Goal: Transaction & Acquisition: Purchase product/service

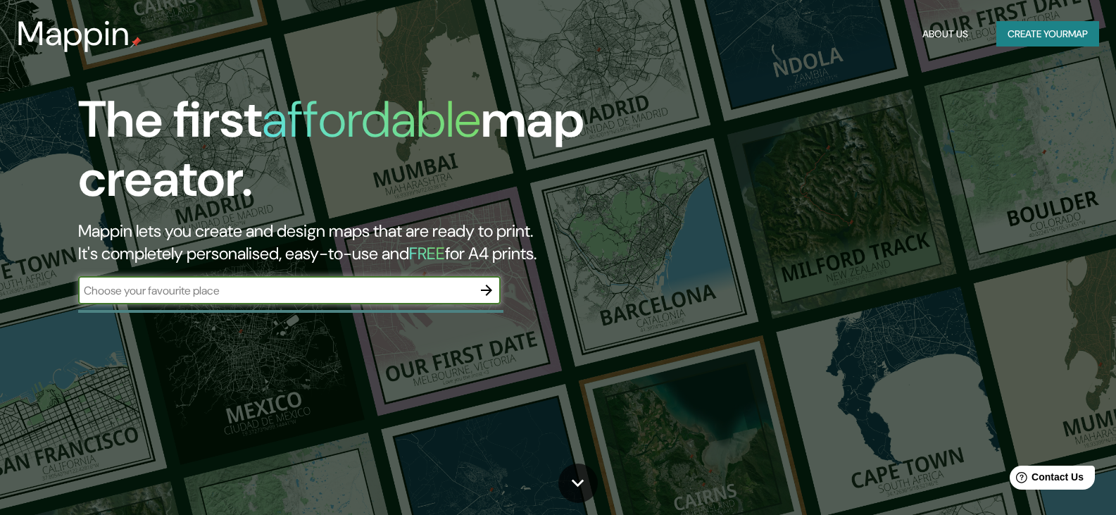
click at [440, 305] on div "​" at bounding box center [289, 291] width 422 height 31
click at [446, 289] on input "text" at bounding box center [275, 290] width 394 height 16
click at [490, 294] on icon "button" at bounding box center [486, 290] width 17 height 17
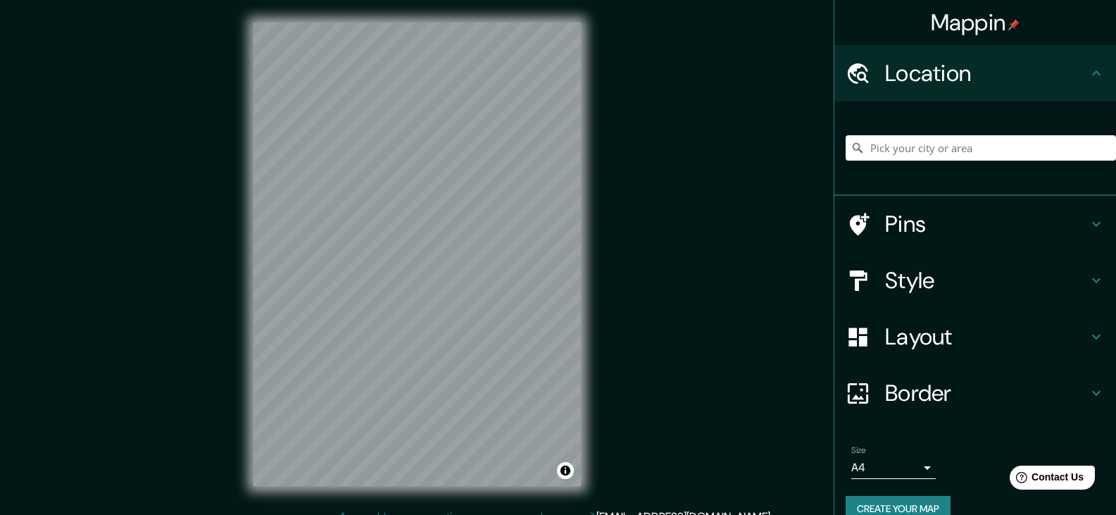
click at [1006, 56] on div "Location" at bounding box center [975, 73] width 282 height 56
click at [923, 151] on input "Pick your city or area" at bounding box center [980, 147] width 270 height 25
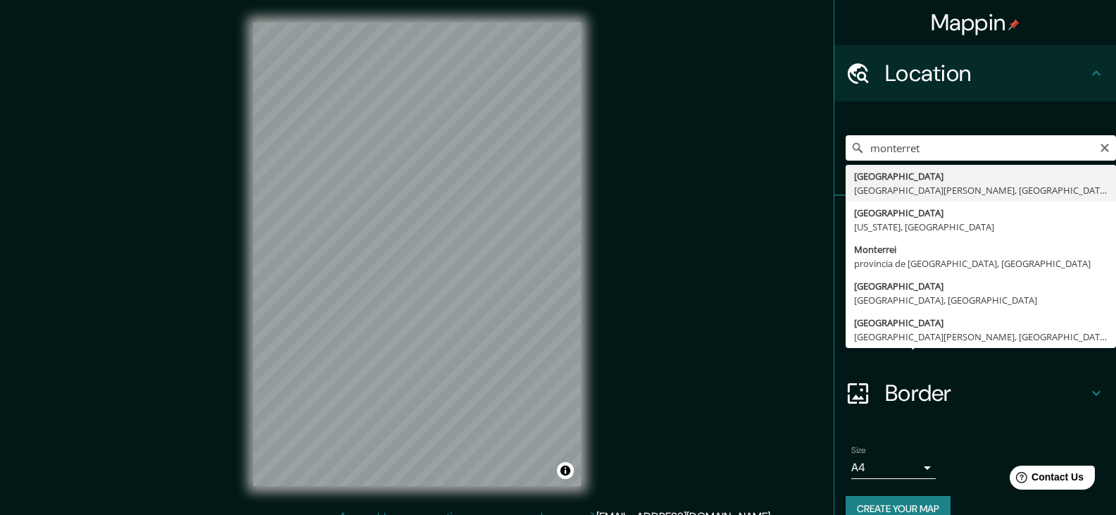
type input "Monterrey, Nuevo León, México"
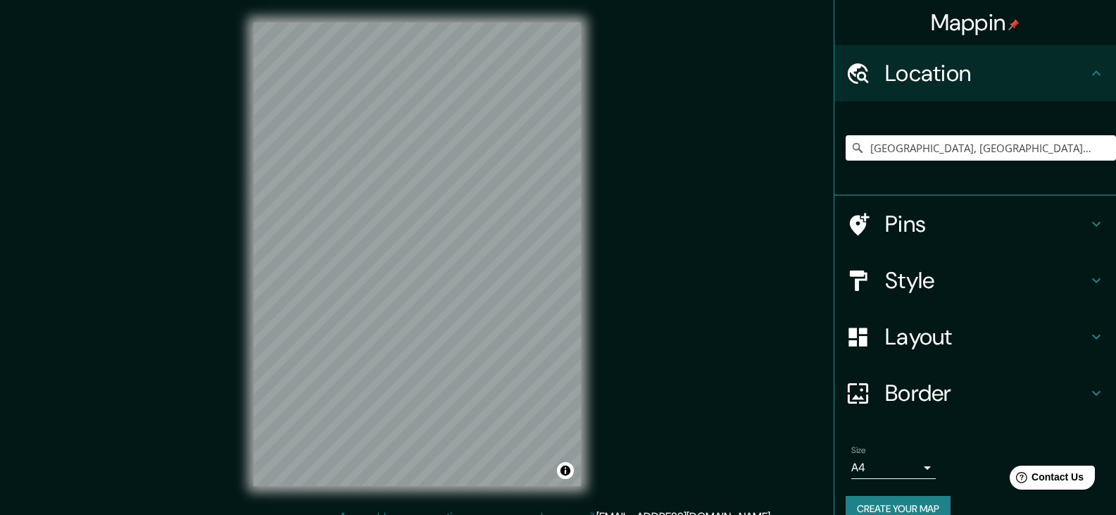
click at [922, 273] on h4 "Style" at bounding box center [986, 280] width 203 height 28
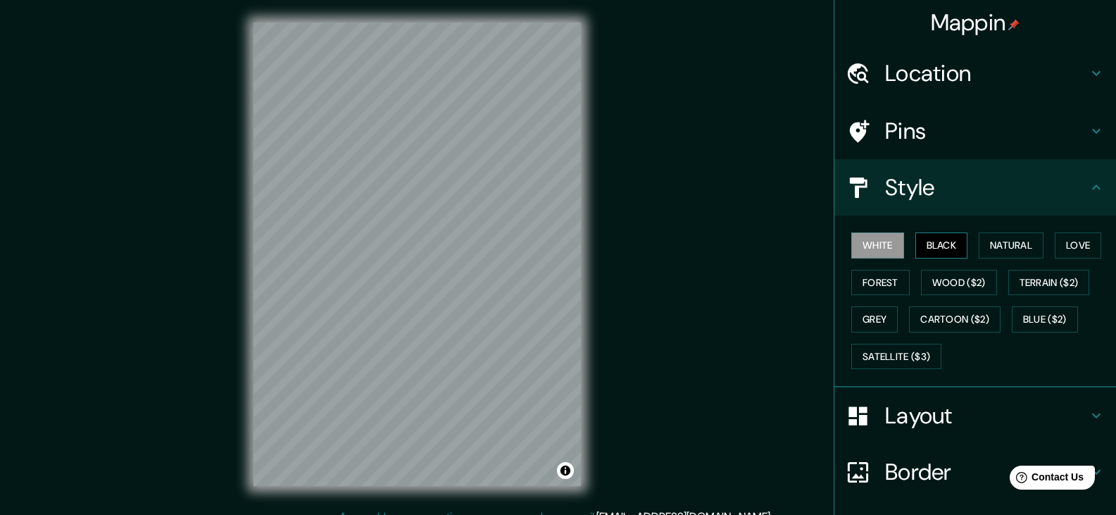
click at [926, 247] on button "Black" at bounding box center [941, 245] width 53 height 26
click at [987, 241] on button "Natural" at bounding box center [1010, 245] width 65 height 26
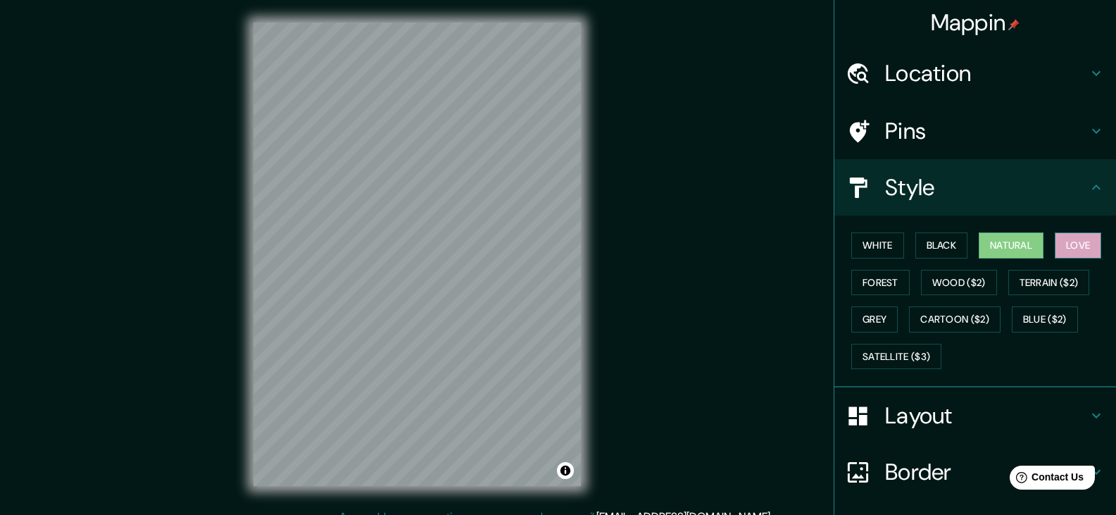
click at [1074, 238] on button "Love" at bounding box center [1077, 245] width 46 height 26
click at [884, 291] on button "Forest" at bounding box center [880, 283] width 58 height 26
click at [1008, 244] on button "Natural" at bounding box center [1010, 245] width 65 height 26
click at [886, 311] on button "Grey" at bounding box center [874, 319] width 46 height 26
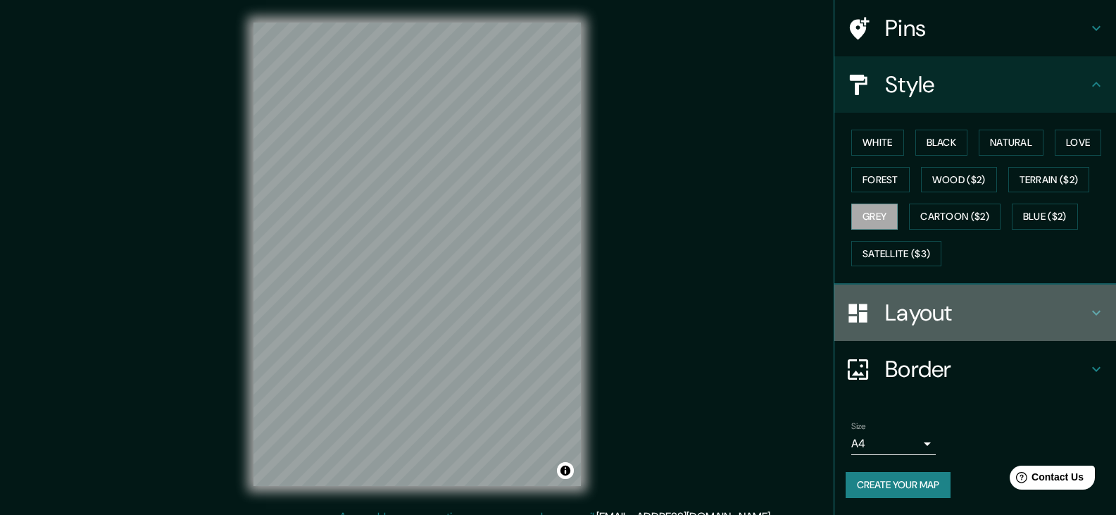
click at [948, 319] on h4 "Layout" at bounding box center [986, 312] width 203 height 28
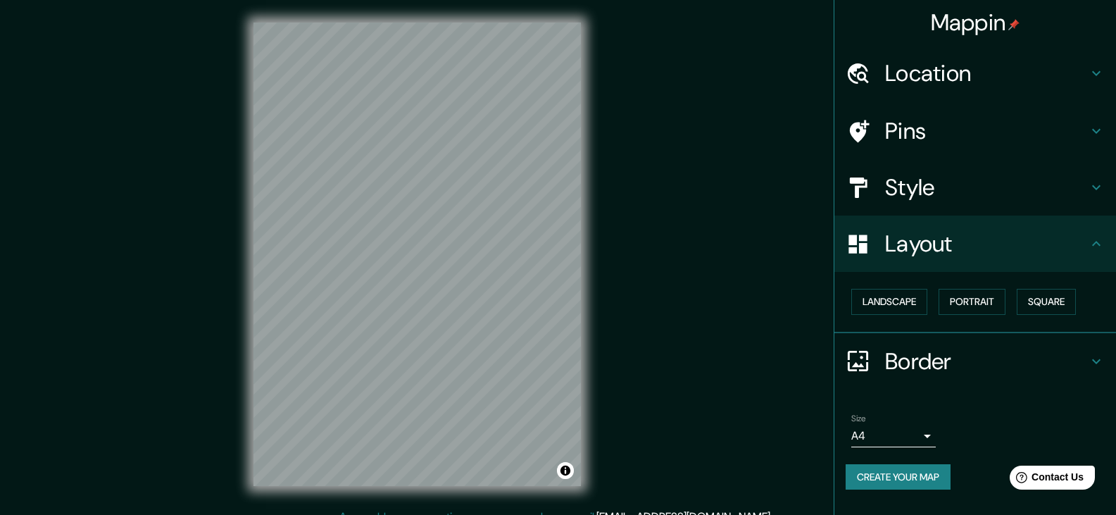
click at [932, 308] on div "Landscape Portrait Square" at bounding box center [980, 301] width 270 height 37
click at [917, 305] on button "Landscape" at bounding box center [889, 302] width 76 height 26
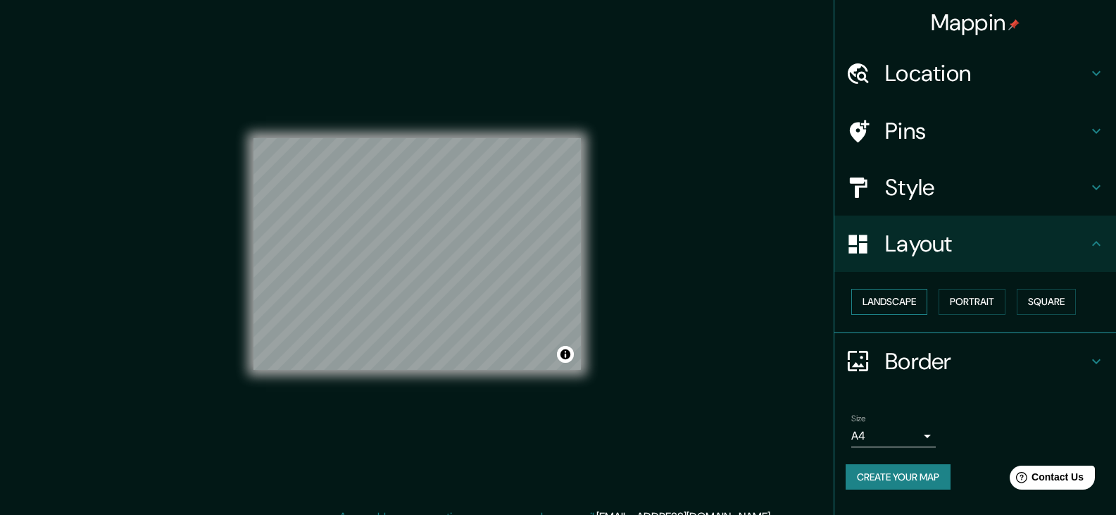
click at [917, 305] on button "Landscape" at bounding box center [889, 302] width 76 height 26
click at [990, 302] on button "Portrait" at bounding box center [971, 302] width 67 height 26
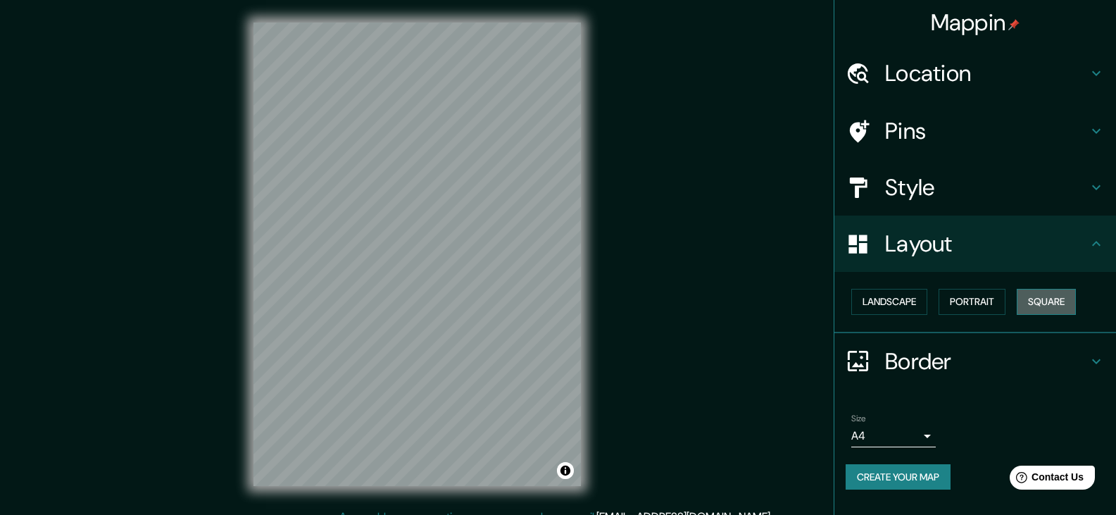
click at [1048, 295] on button "Square" at bounding box center [1045, 302] width 59 height 26
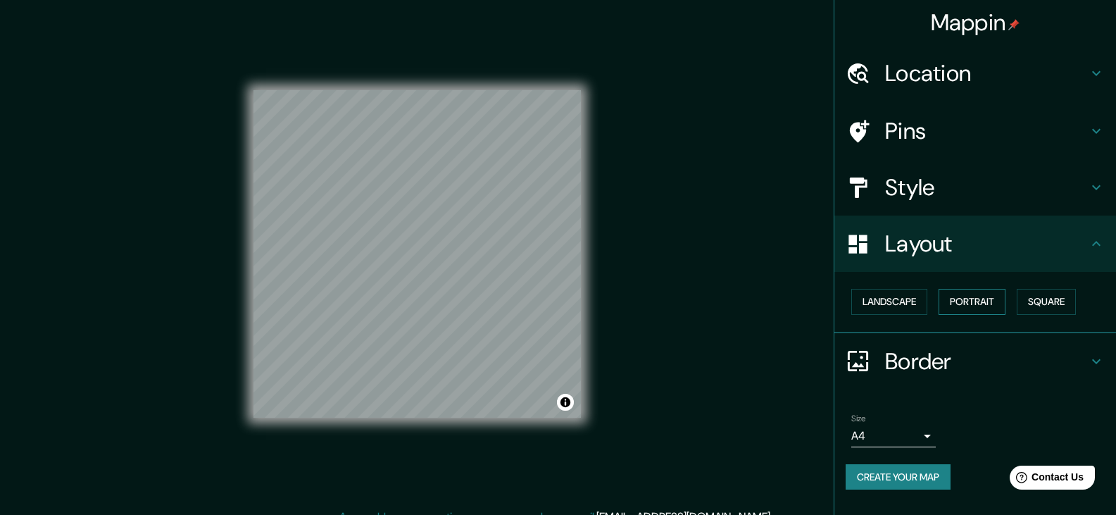
click at [972, 301] on button "Portrait" at bounding box center [971, 302] width 67 height 26
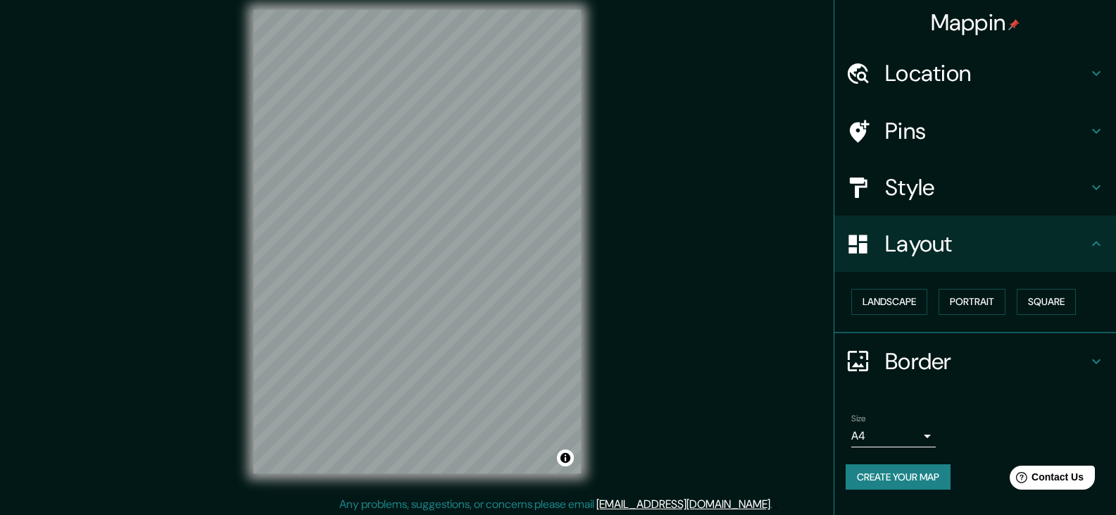
scroll to position [16, 0]
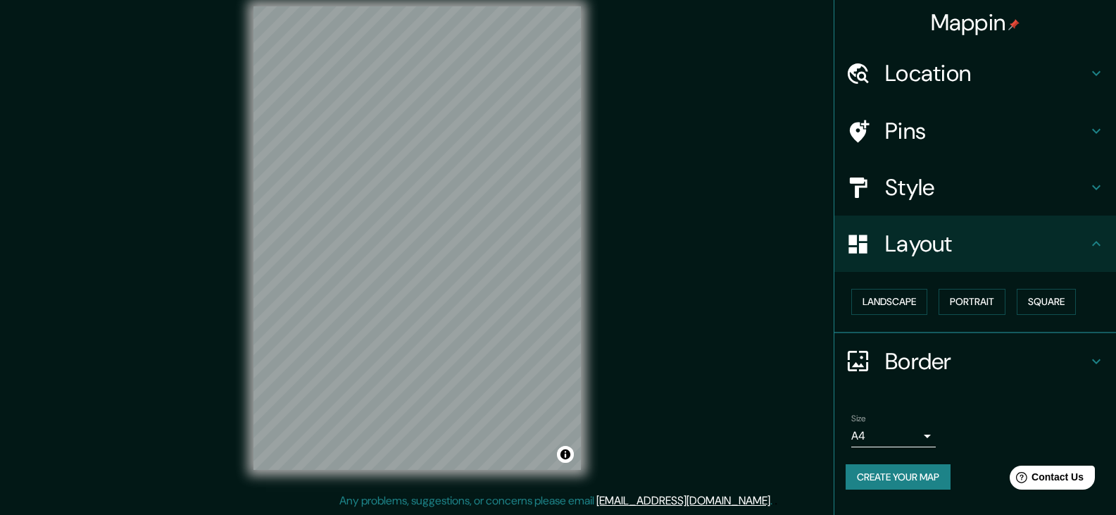
click at [916, 433] on body "Mappin Location Monterrey, Nuevo León, México Pins Style Layout Landscape Portr…" at bounding box center [558, 241] width 1116 height 515
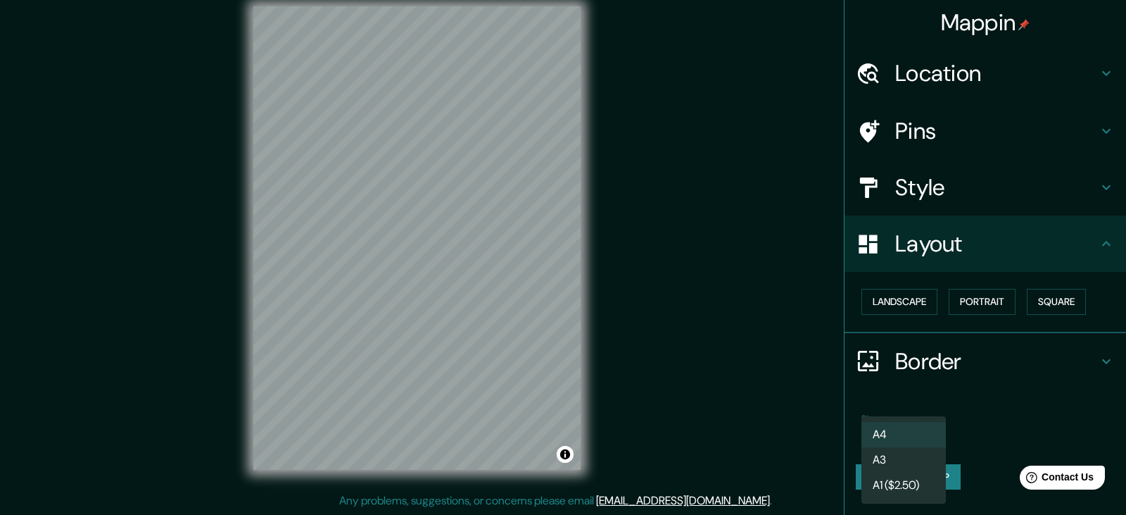
click at [931, 431] on li "A4" at bounding box center [903, 434] width 84 height 25
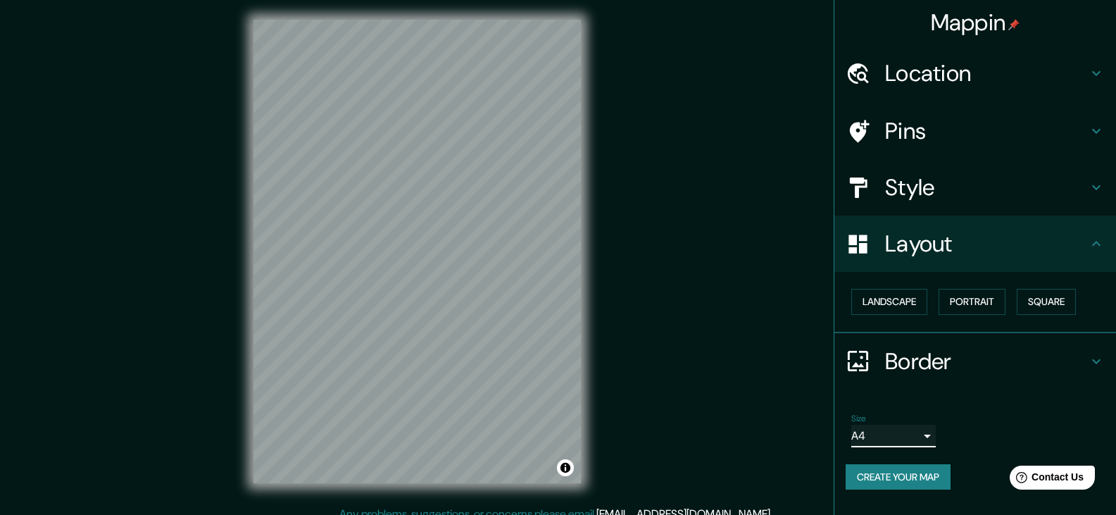
scroll to position [0, 0]
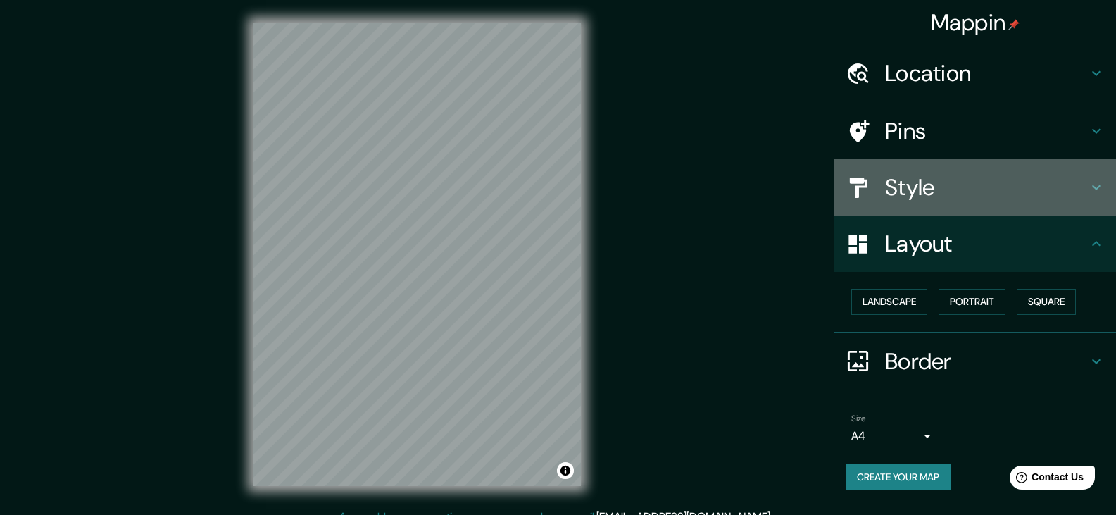
click at [947, 192] on h4 "Style" at bounding box center [986, 187] width 203 height 28
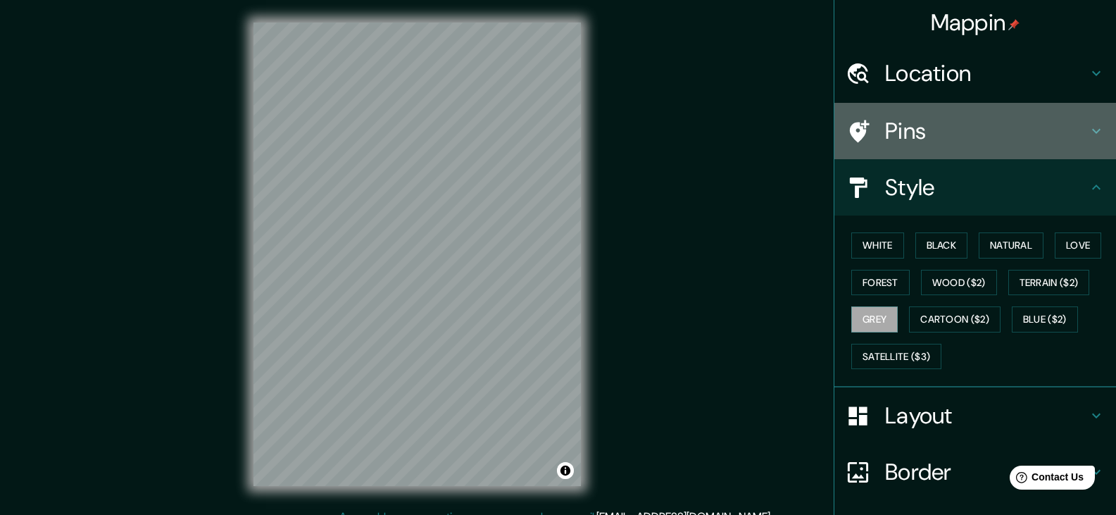
click at [921, 123] on h4 "Pins" at bounding box center [986, 131] width 203 height 28
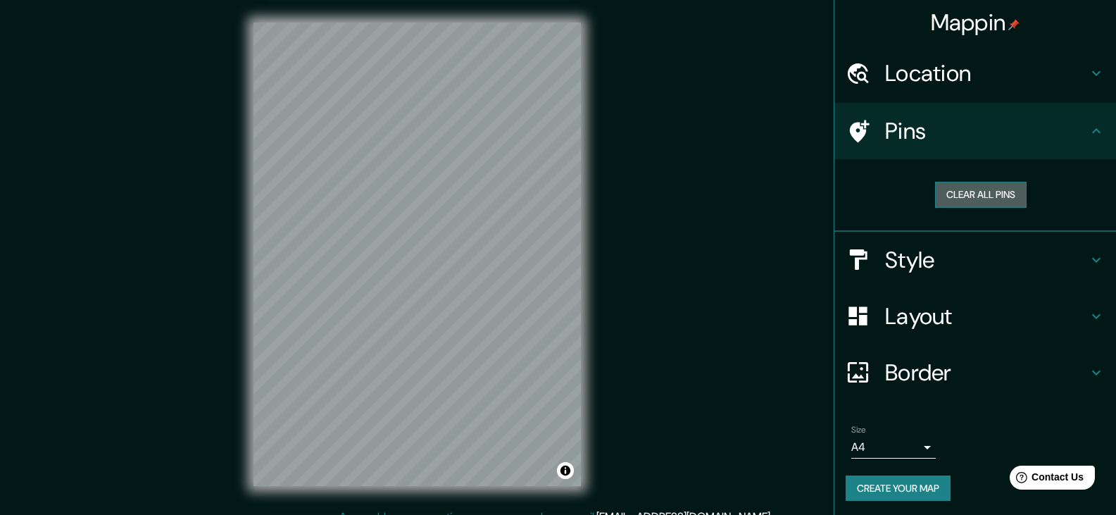
click at [961, 196] on button "Clear all pins" at bounding box center [980, 195] width 91 height 26
click at [894, 145] on h4 "Pins" at bounding box center [986, 131] width 203 height 28
click at [997, 185] on button "Clear all pins" at bounding box center [980, 195] width 91 height 26
click at [856, 484] on button "Create your map" at bounding box center [897, 488] width 105 height 26
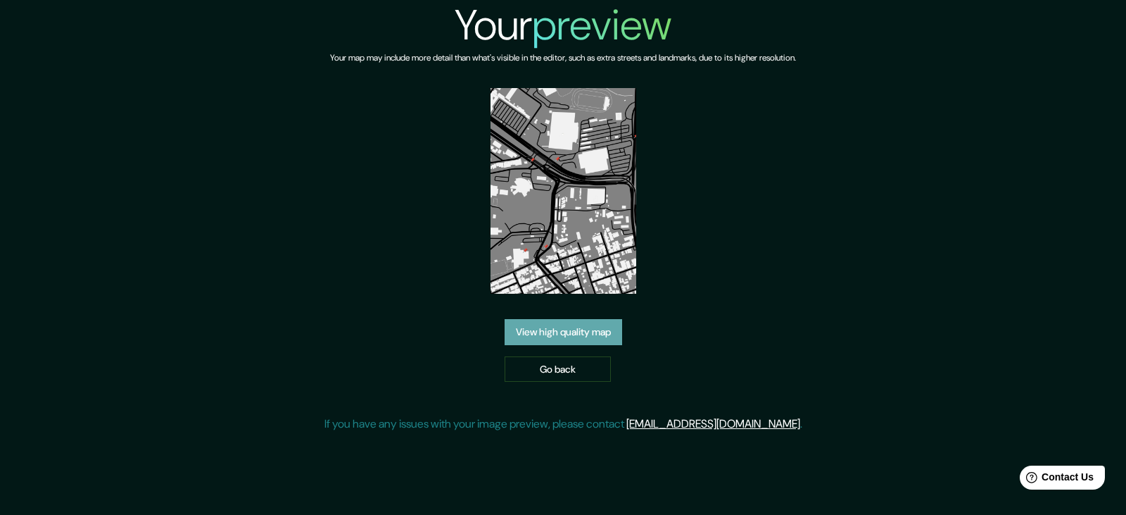
click at [597, 337] on link "View high quality map" at bounding box center [564, 332] width 118 height 26
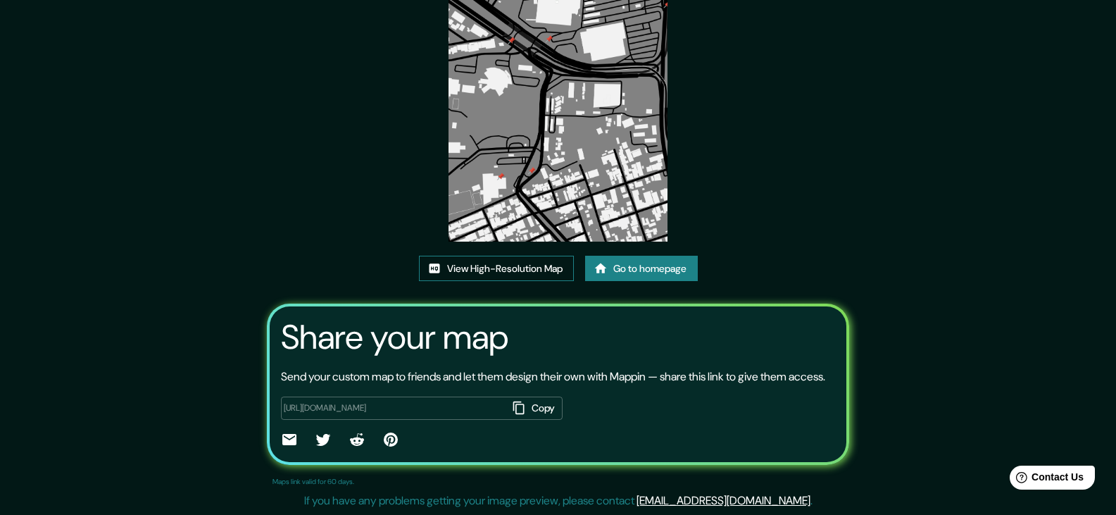
scroll to position [146, 0]
click at [534, 170] on img at bounding box center [557, 86] width 218 height 309
click at [507, 255] on link "View High-Resolution Map" at bounding box center [496, 268] width 155 height 26
